Goal: Task Accomplishment & Management: Manage account settings

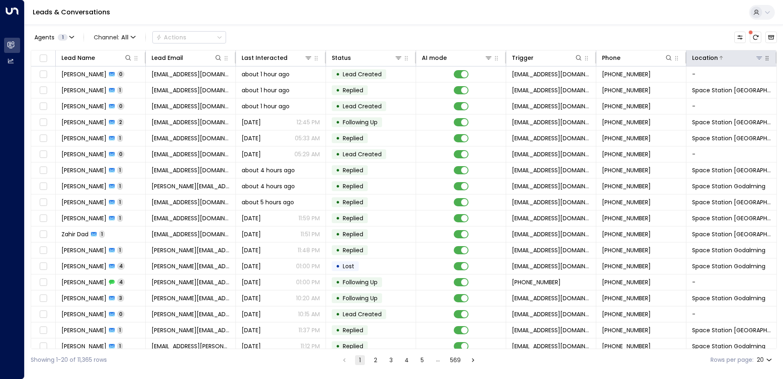
click at [757, 57] on icon at bounding box center [760, 58] width 6 height 3
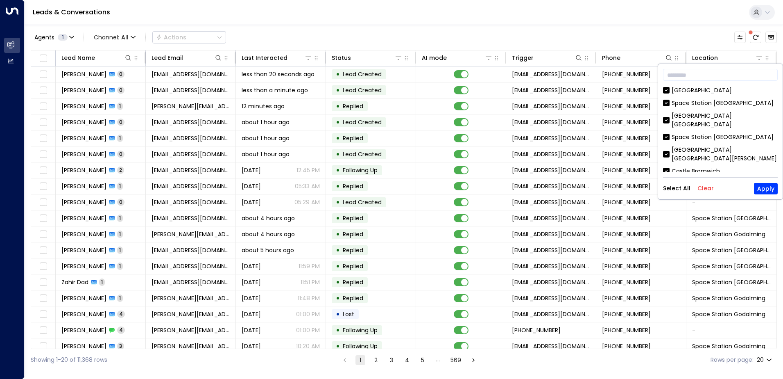
click at [704, 188] on button "Clear" at bounding box center [706, 188] width 16 height 7
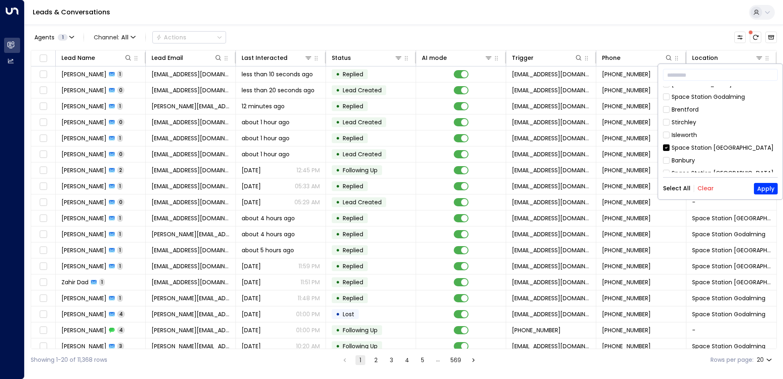
scroll to position [443, 0]
click at [769, 191] on button "Apply" at bounding box center [766, 188] width 24 height 11
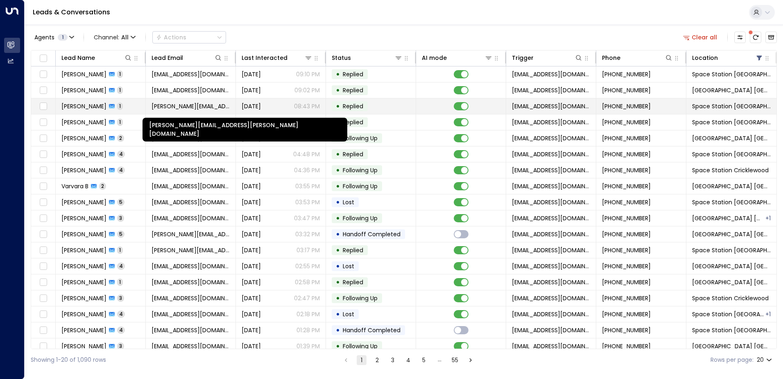
click at [197, 107] on span "[PERSON_NAME][EMAIL_ADDRESS][PERSON_NAME][DOMAIN_NAME]" at bounding box center [191, 106] width 78 height 8
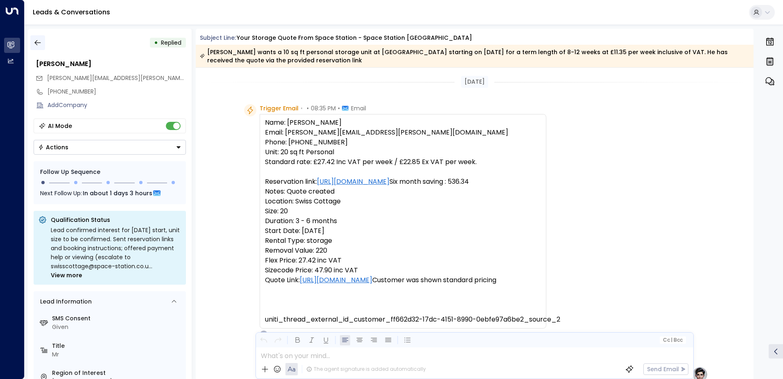
click at [39, 43] on icon "button" at bounding box center [37, 42] width 6 height 5
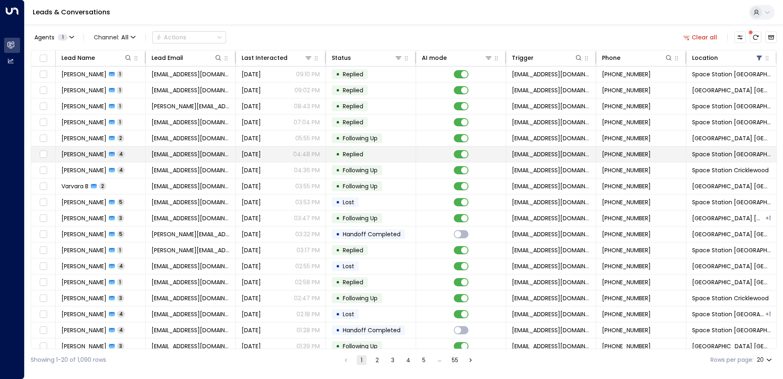
click at [117, 153] on span "4" at bounding box center [121, 153] width 8 height 7
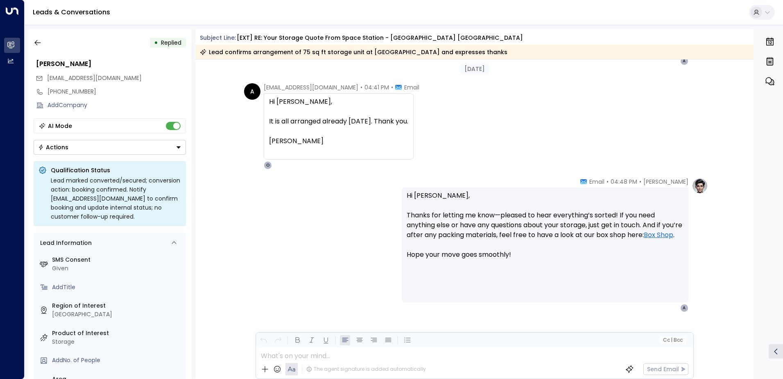
scroll to position [828, 0]
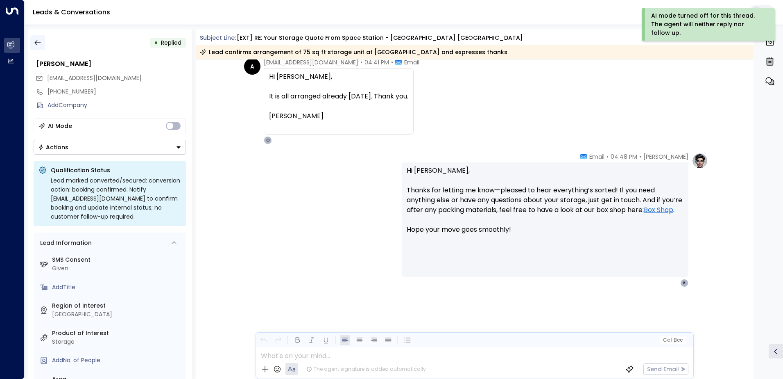
click at [35, 44] on icon "button" at bounding box center [38, 43] width 8 height 8
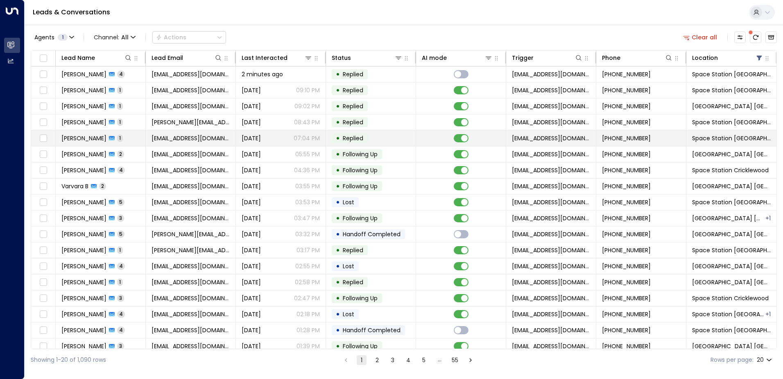
click at [113, 138] on div "[PERSON_NAME] 1" at bounding box center [91, 138] width 61 height 8
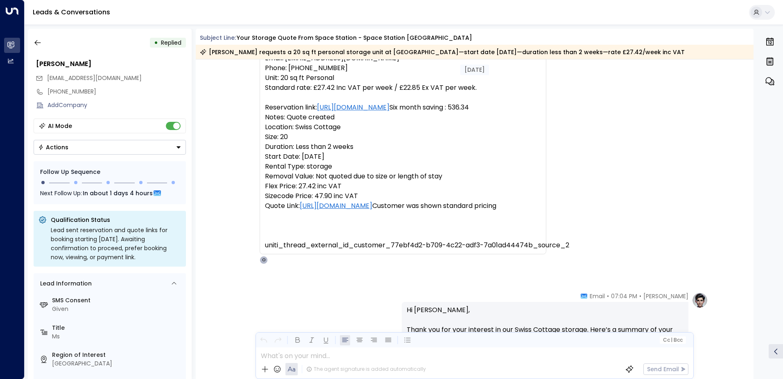
scroll to position [63, 0]
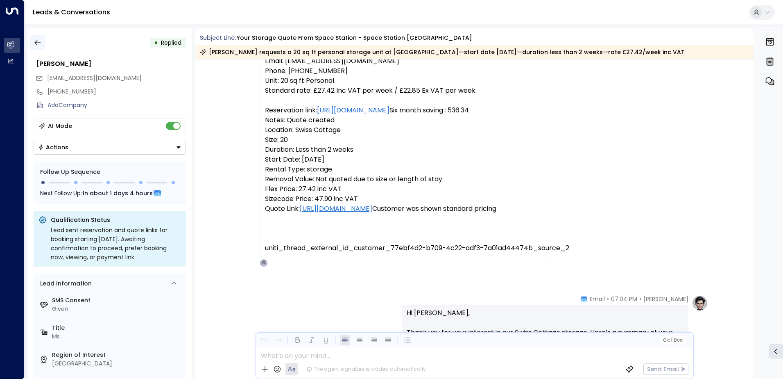
click at [36, 40] on icon "button" at bounding box center [38, 43] width 8 height 8
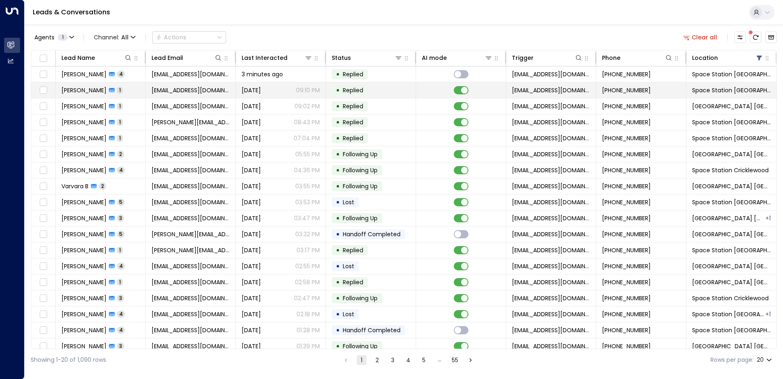
click at [103, 88] on span "[PERSON_NAME]" at bounding box center [83, 90] width 45 height 8
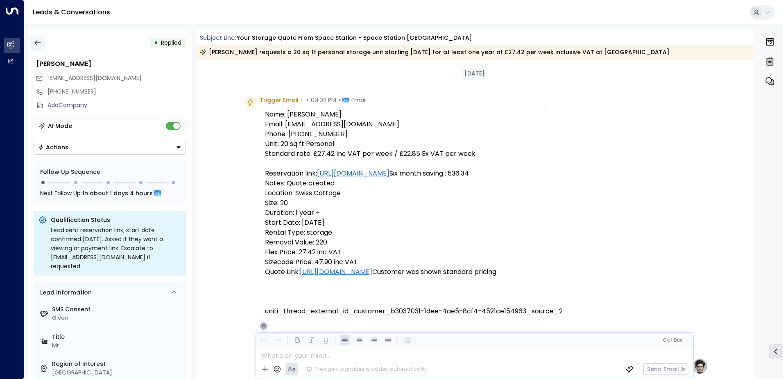
click at [39, 41] on icon "button" at bounding box center [38, 43] width 8 height 8
